Goal: Information Seeking & Learning: Find specific fact

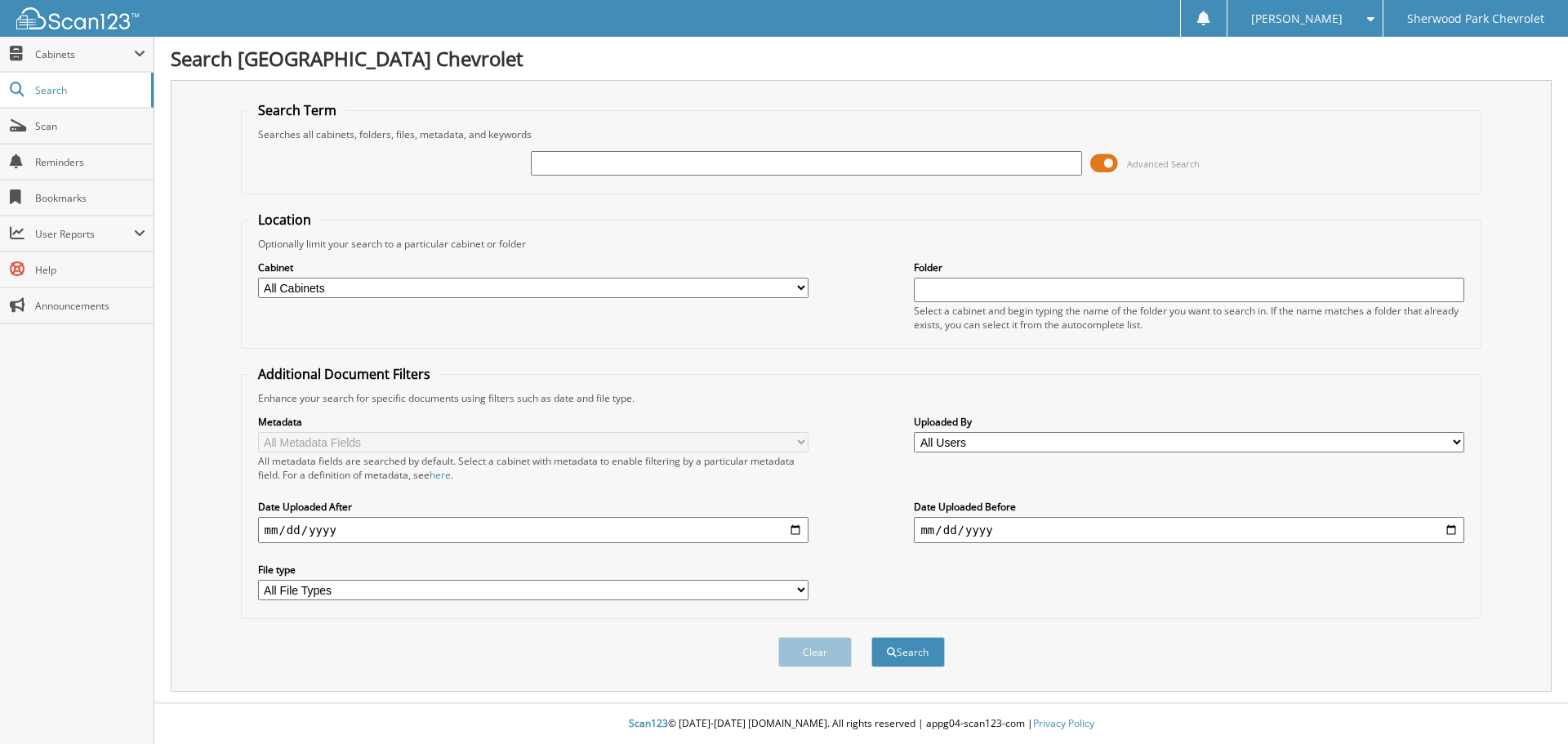
click at [553, 161] on input "text" at bounding box center [806, 164] width 550 height 25
type input "583821"
click at [871, 637] on button "Search" at bounding box center [907, 652] width 74 height 31
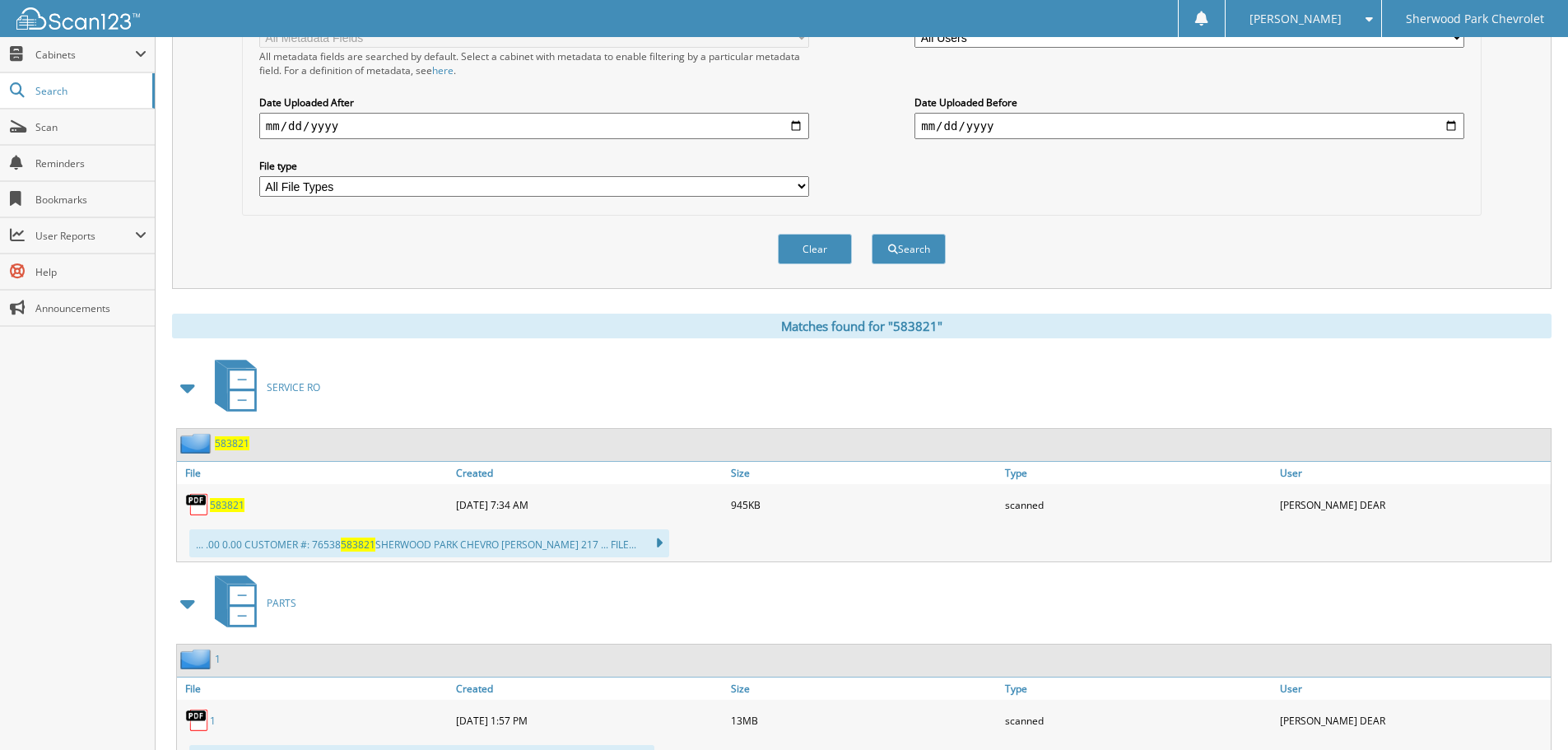
scroll to position [412, 0]
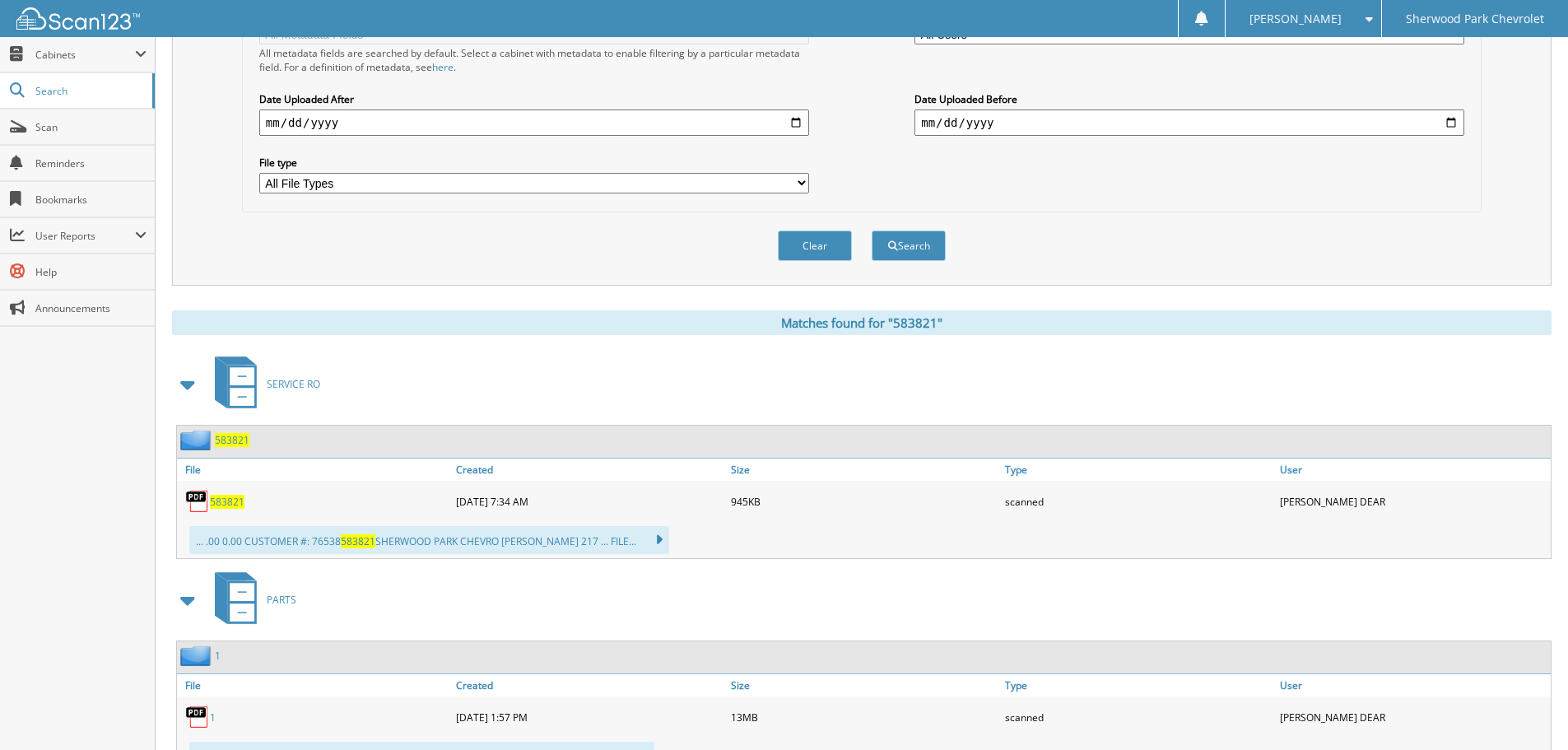
click at [227, 435] on span "583821" at bounding box center [232, 440] width 35 height 14
